Goal: Information Seeking & Learning: Learn about a topic

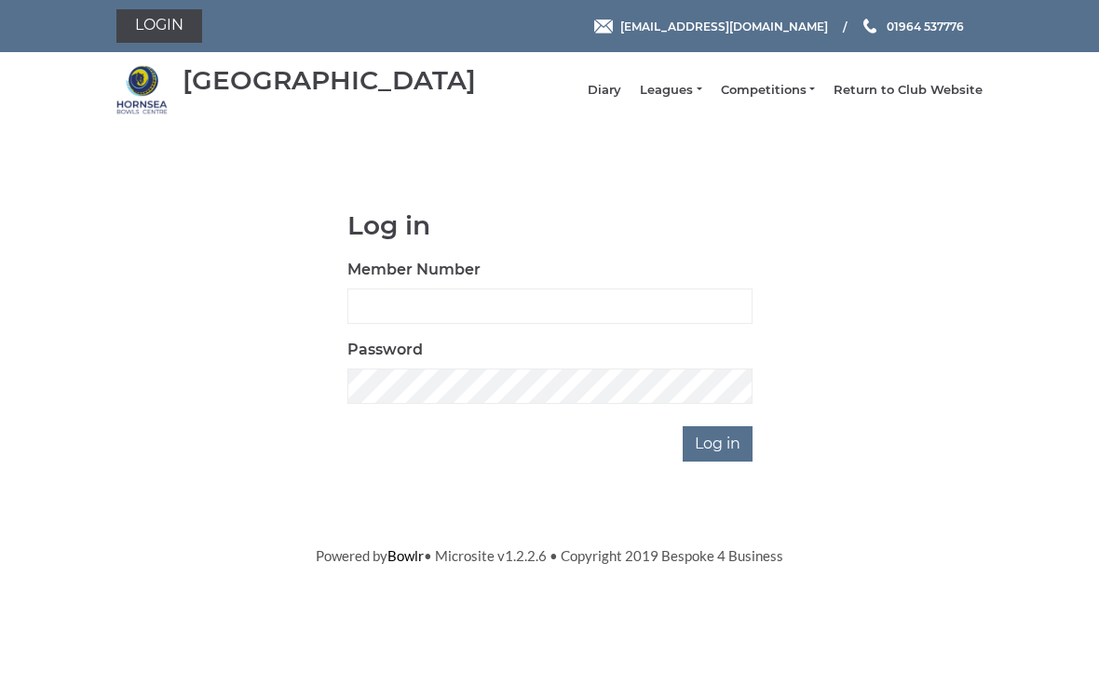
click at [683, 95] on link "Leagues" at bounding box center [670, 90] width 61 height 17
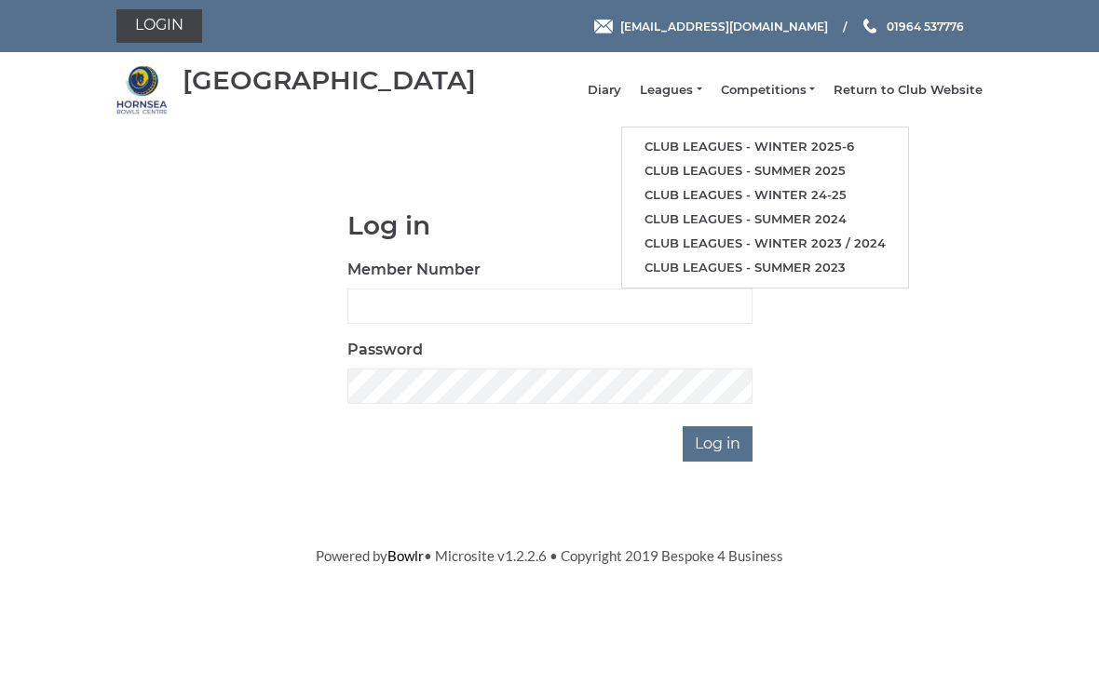
click at [843, 154] on link "Club leagues - Winter 2025-6" at bounding box center [765, 147] width 286 height 24
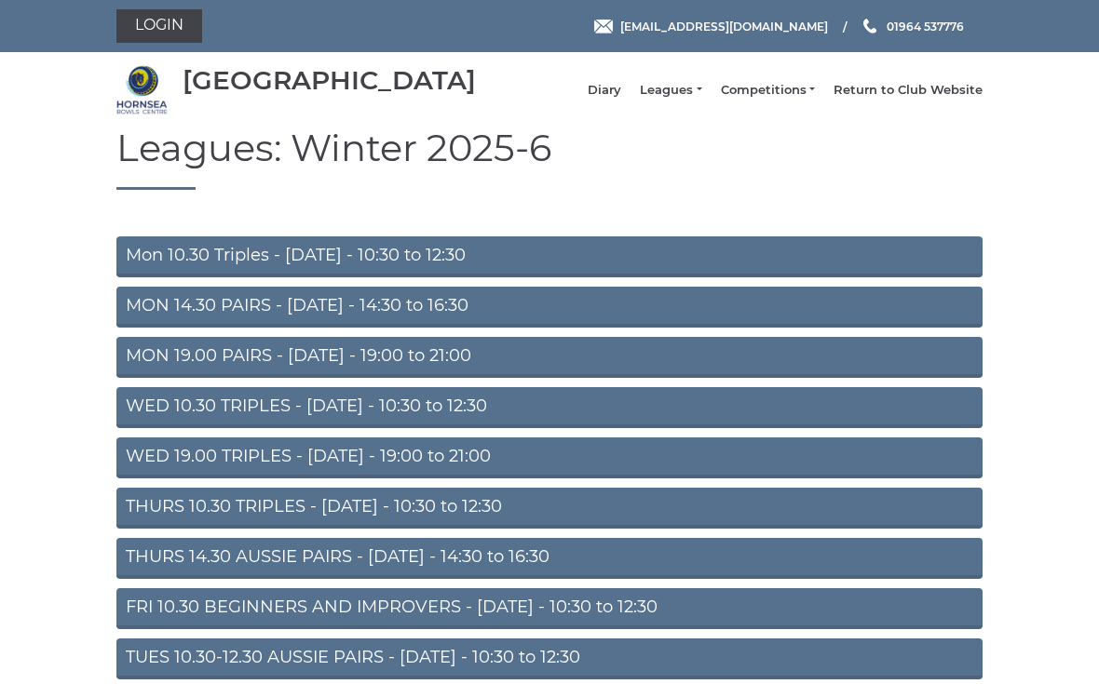
click at [565, 517] on link "THURS 10.30 TRIPLES - Thursday - 10:30 to 12:30" at bounding box center [549, 508] width 866 height 41
click at [549, 524] on link "THURS 10.30 TRIPLES - Thursday - 10:30 to 12:30" at bounding box center [549, 508] width 866 height 41
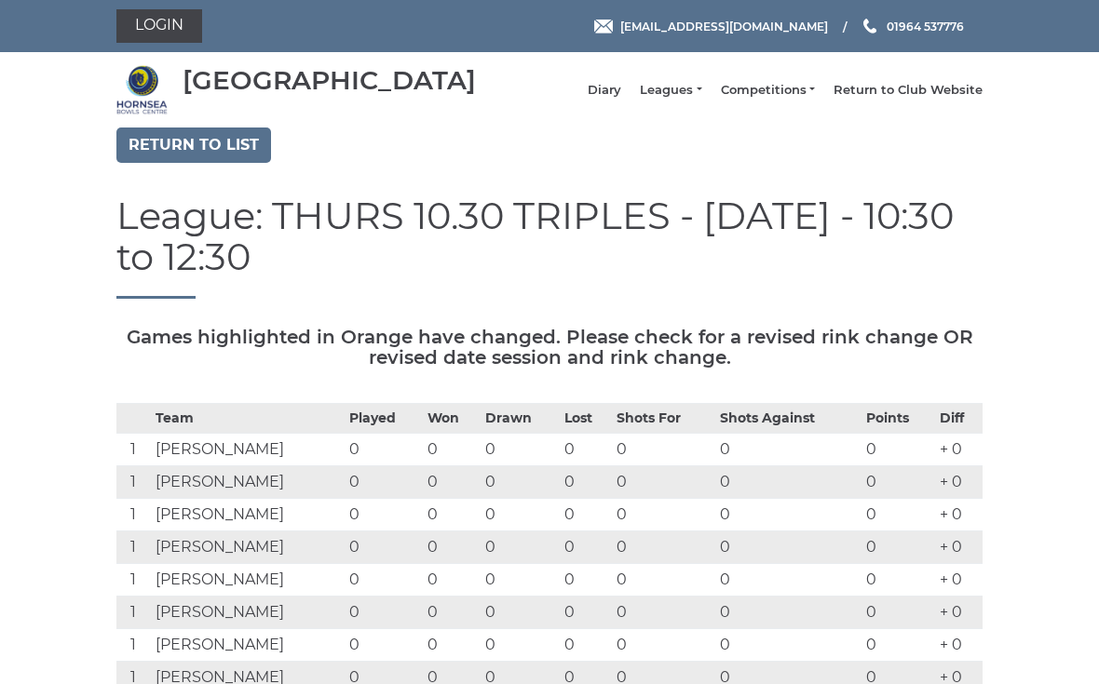
click at [157, 158] on link "Return to list" at bounding box center [193, 145] width 155 height 35
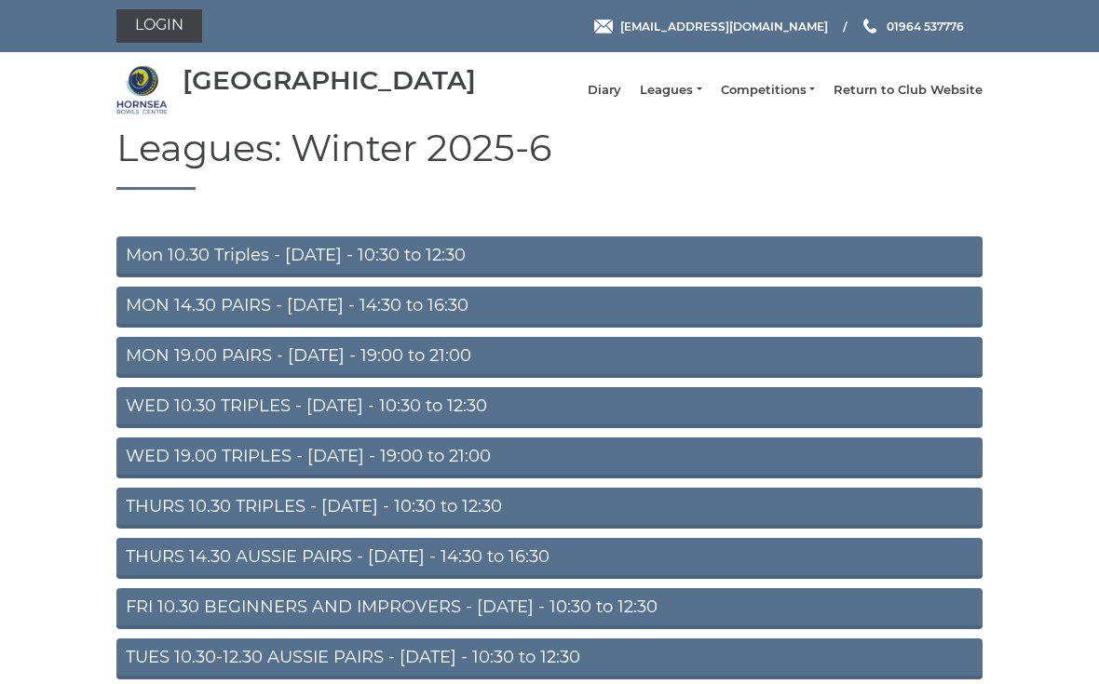
click at [158, 472] on link "WED 19.00 TRIPLES - [DATE] - 19:00 to 21:00" at bounding box center [549, 458] width 866 height 41
